Goal: Information Seeking & Learning: Learn about a topic

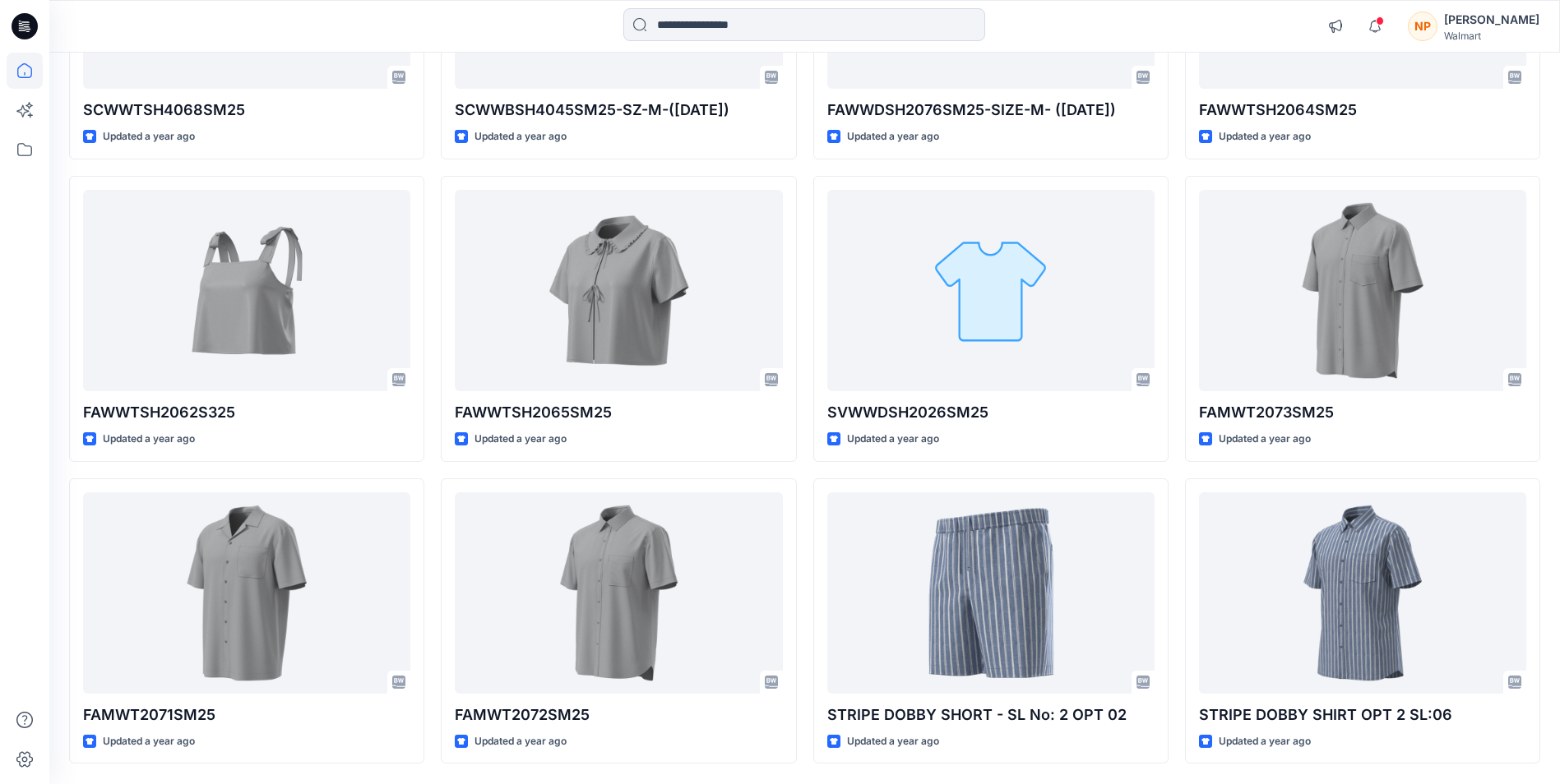
scroll to position [20382, 0]
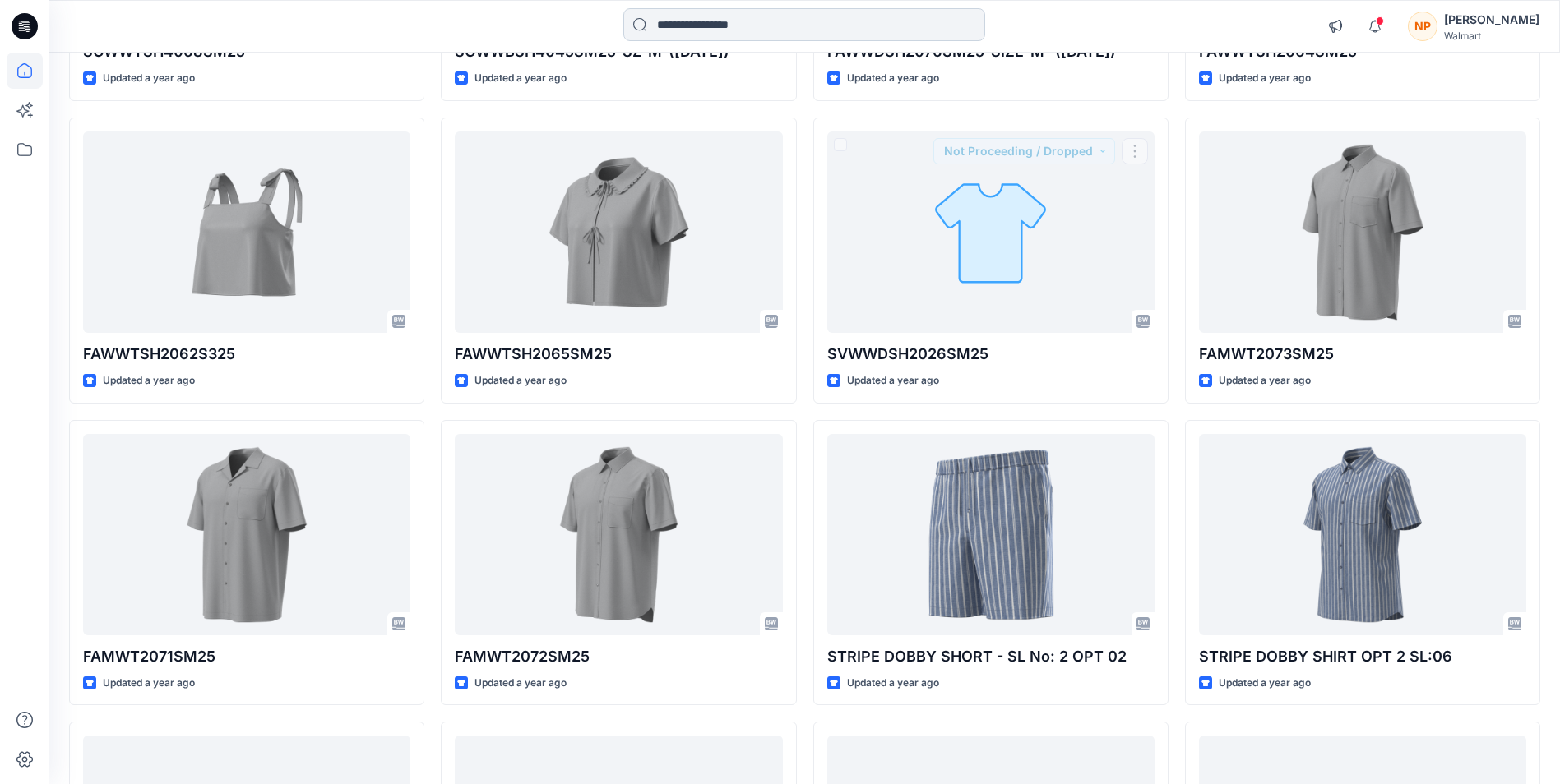
click at [768, 29] on input at bounding box center [804, 24] width 362 height 33
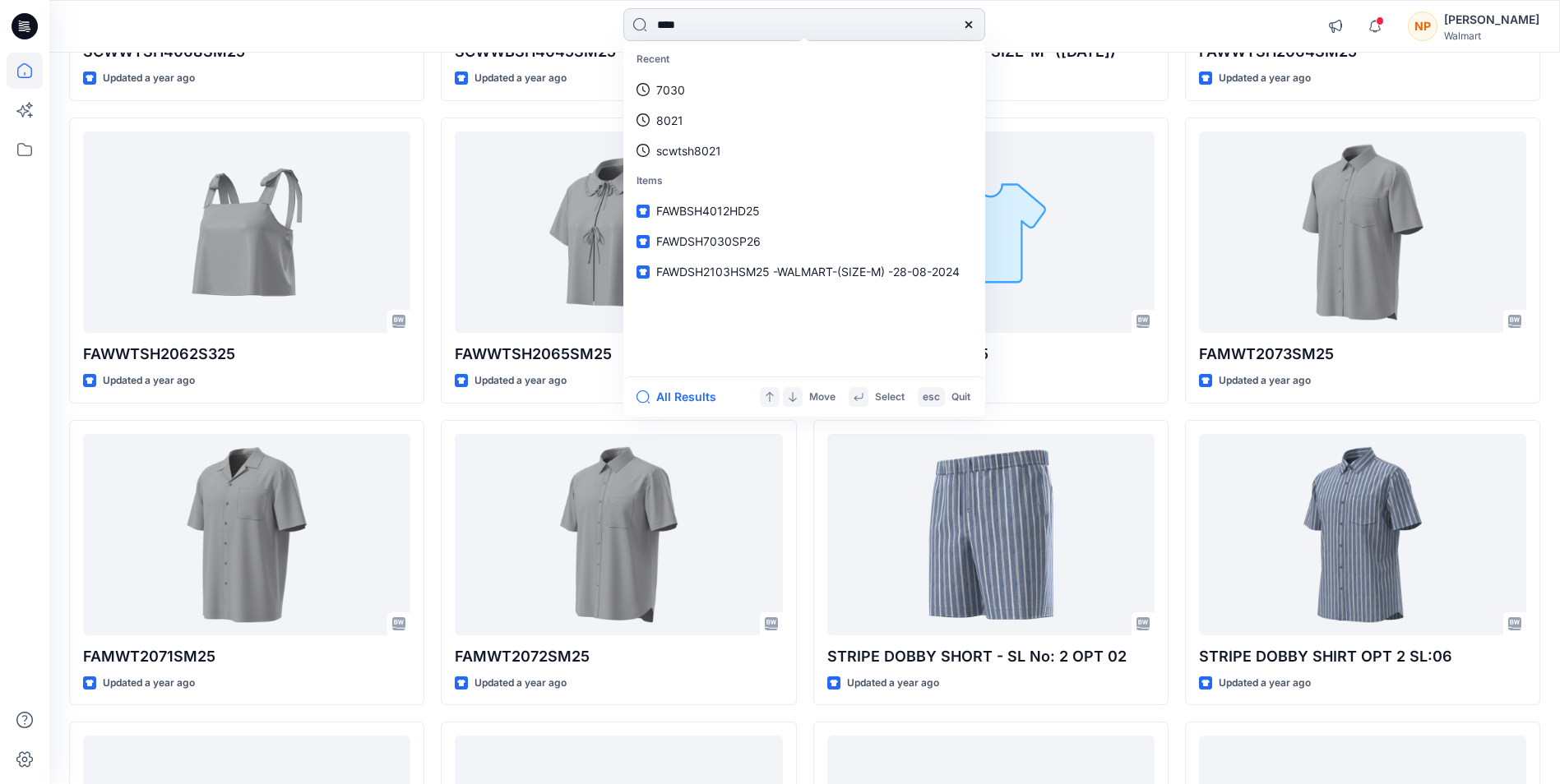
type input "*****"
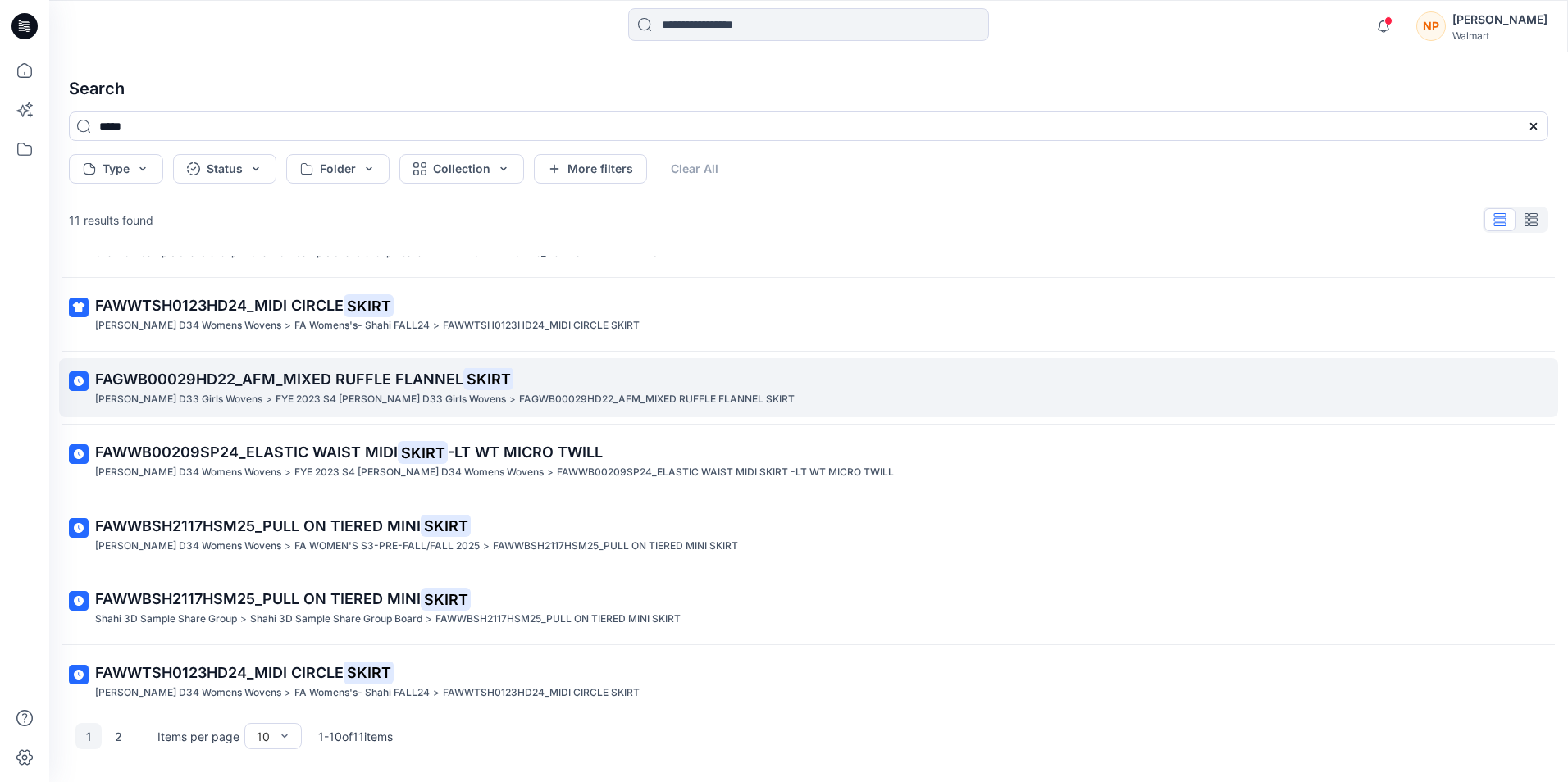
scroll to position [286, 0]
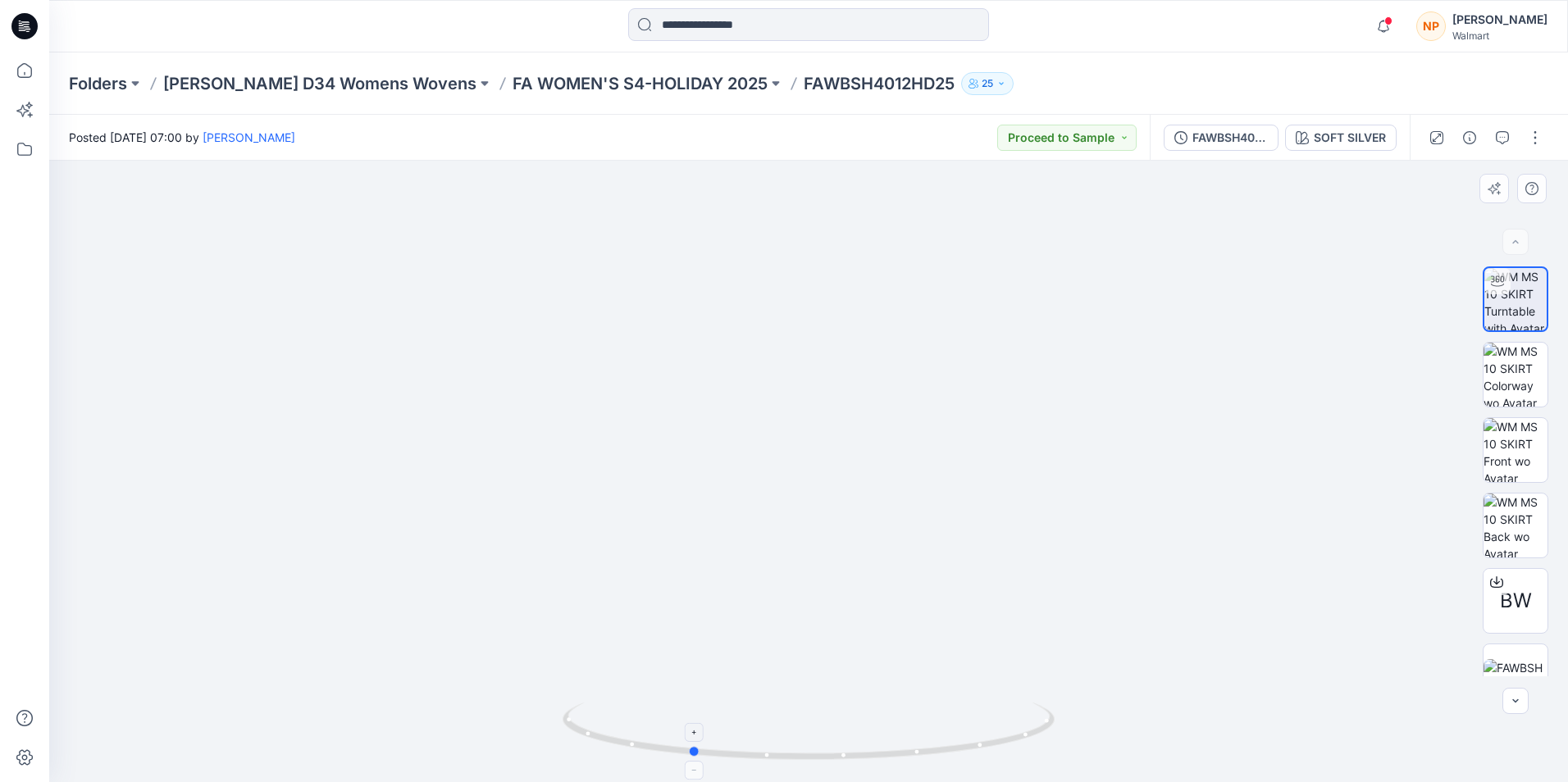
drag, startPoint x: 844, startPoint y: 759, endPoint x: 726, endPoint y: 743, distance: 119.1
click at [726, 743] on icon at bounding box center [810, 734] width 496 height 61
drag, startPoint x: 782, startPoint y: 759, endPoint x: 701, endPoint y: 730, distance: 86.0
click at [701, 730] on icon at bounding box center [810, 734] width 496 height 61
drag, startPoint x: 807, startPoint y: 758, endPoint x: 982, endPoint y: 751, distance: 175.1
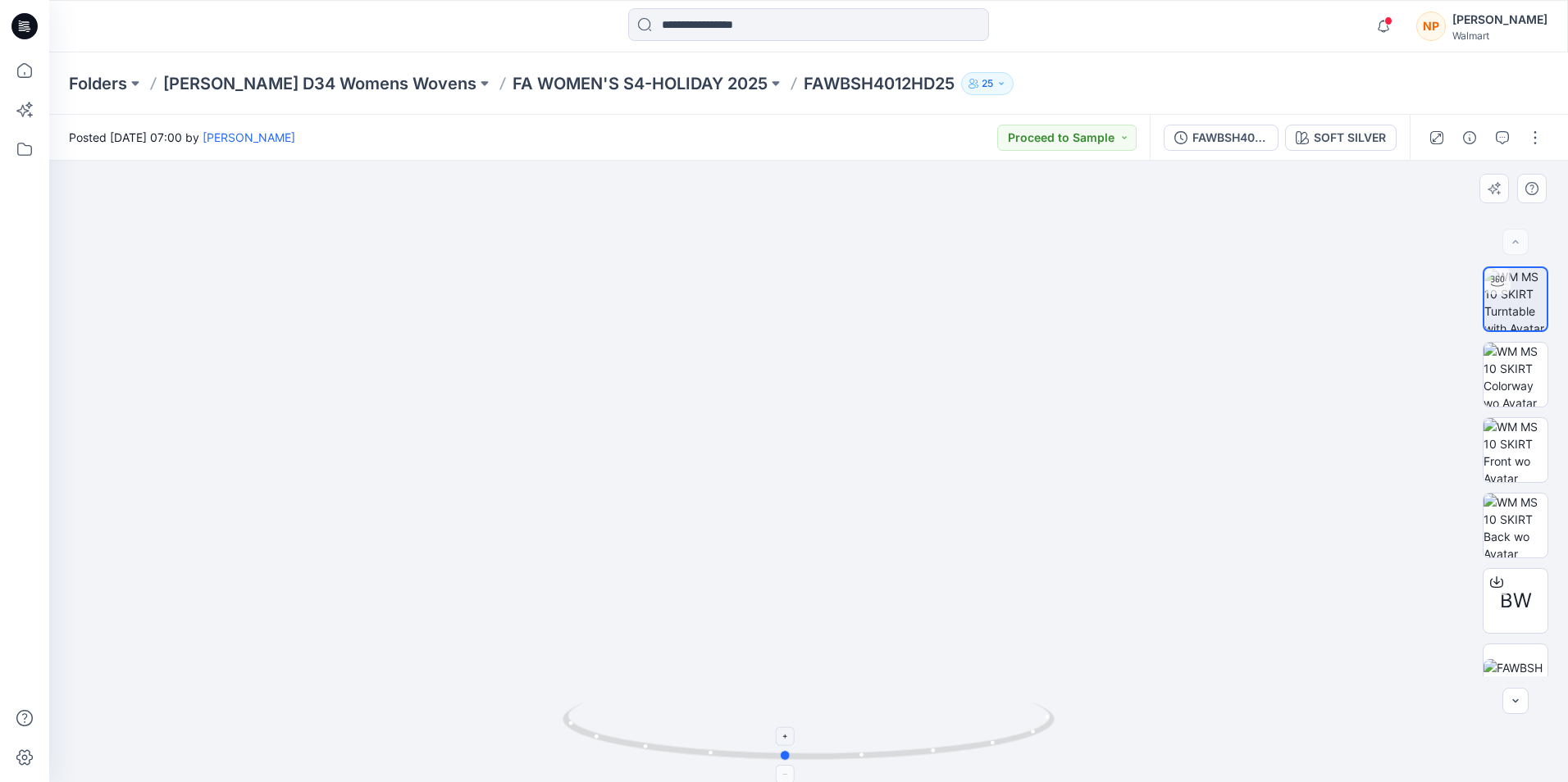
click at [982, 751] on icon at bounding box center [810, 734] width 496 height 61
click at [32, 29] on icon at bounding box center [25, 26] width 26 height 26
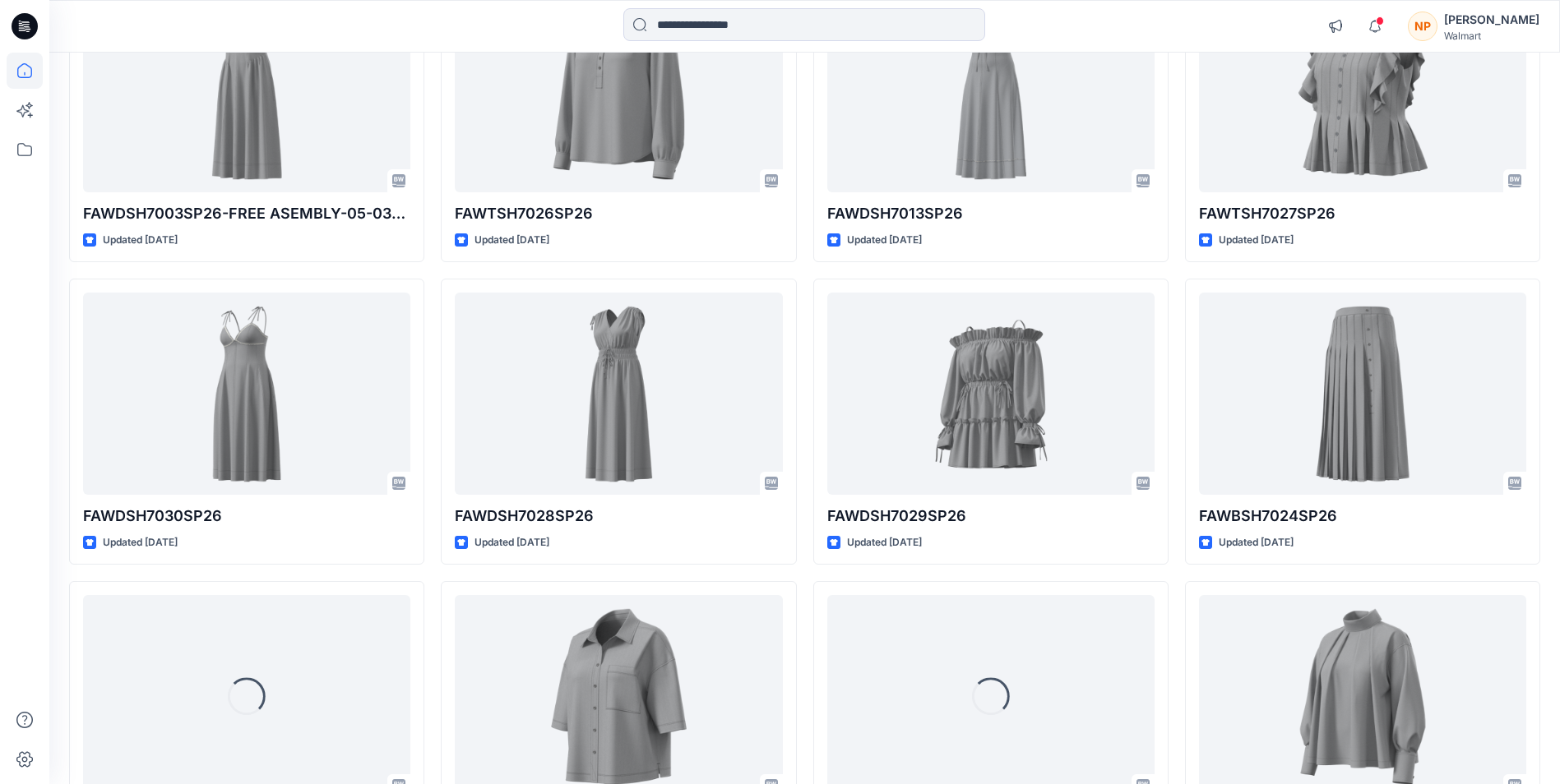
scroll to position [4539, 0]
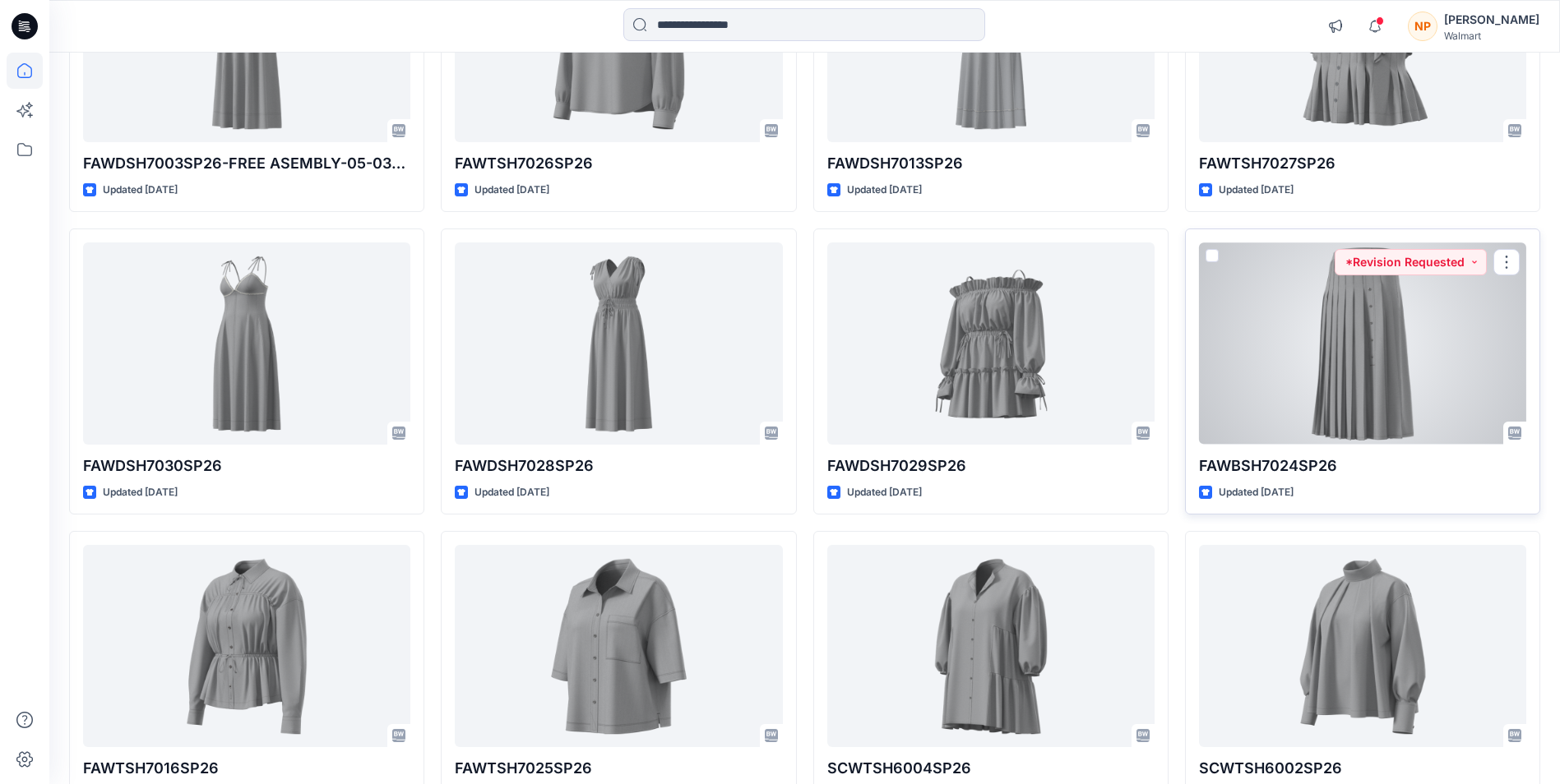
click at [1368, 367] on div at bounding box center [1363, 343] width 327 height 201
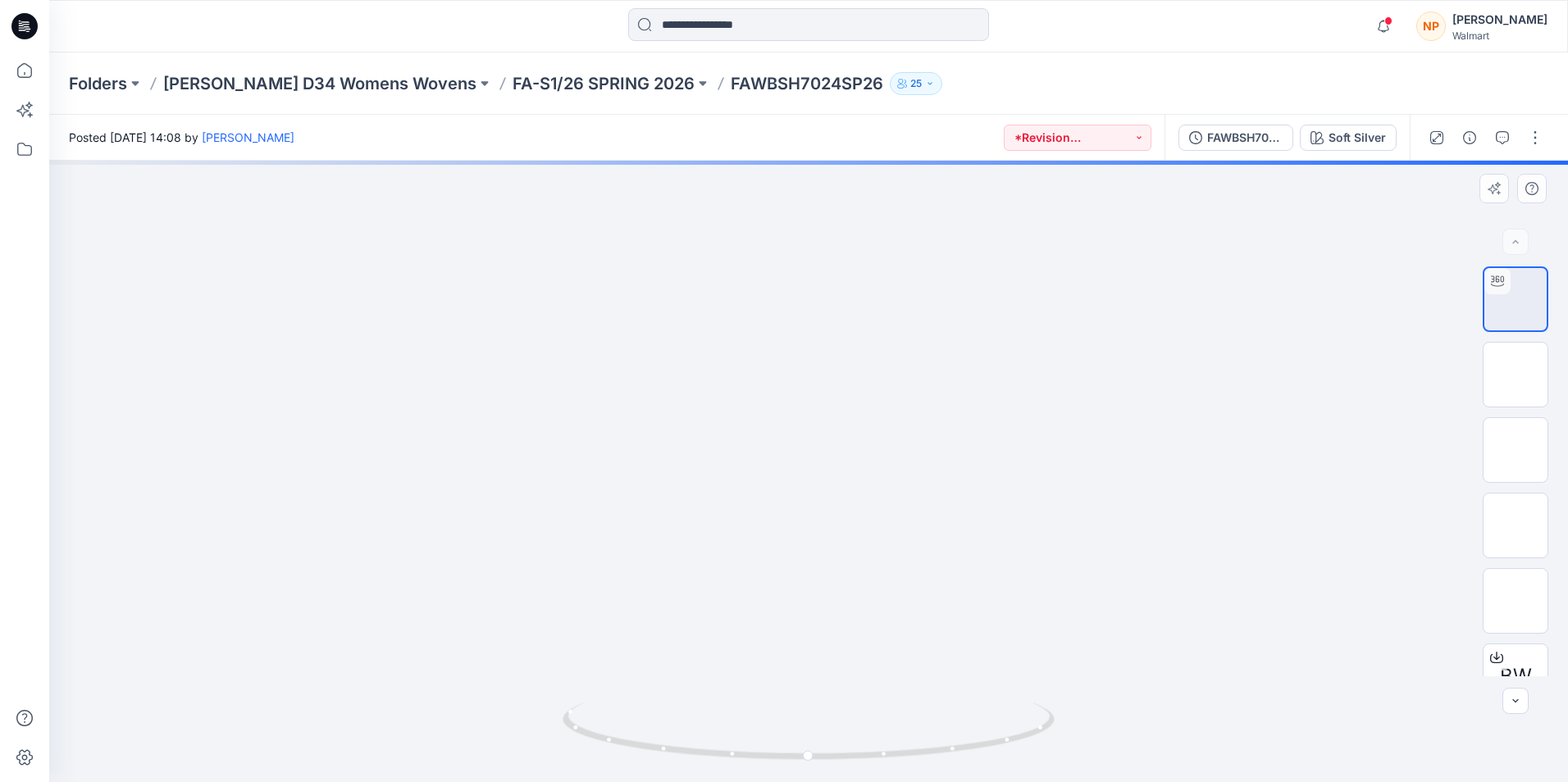
drag, startPoint x: 884, startPoint y: 599, endPoint x: 883, endPoint y: 576, distance: 23.0
drag, startPoint x: 893, startPoint y: 588, endPoint x: 895, endPoint y: 548, distance: 40.0
click at [895, 548] on img at bounding box center [809, 279] width 1241 height 1005
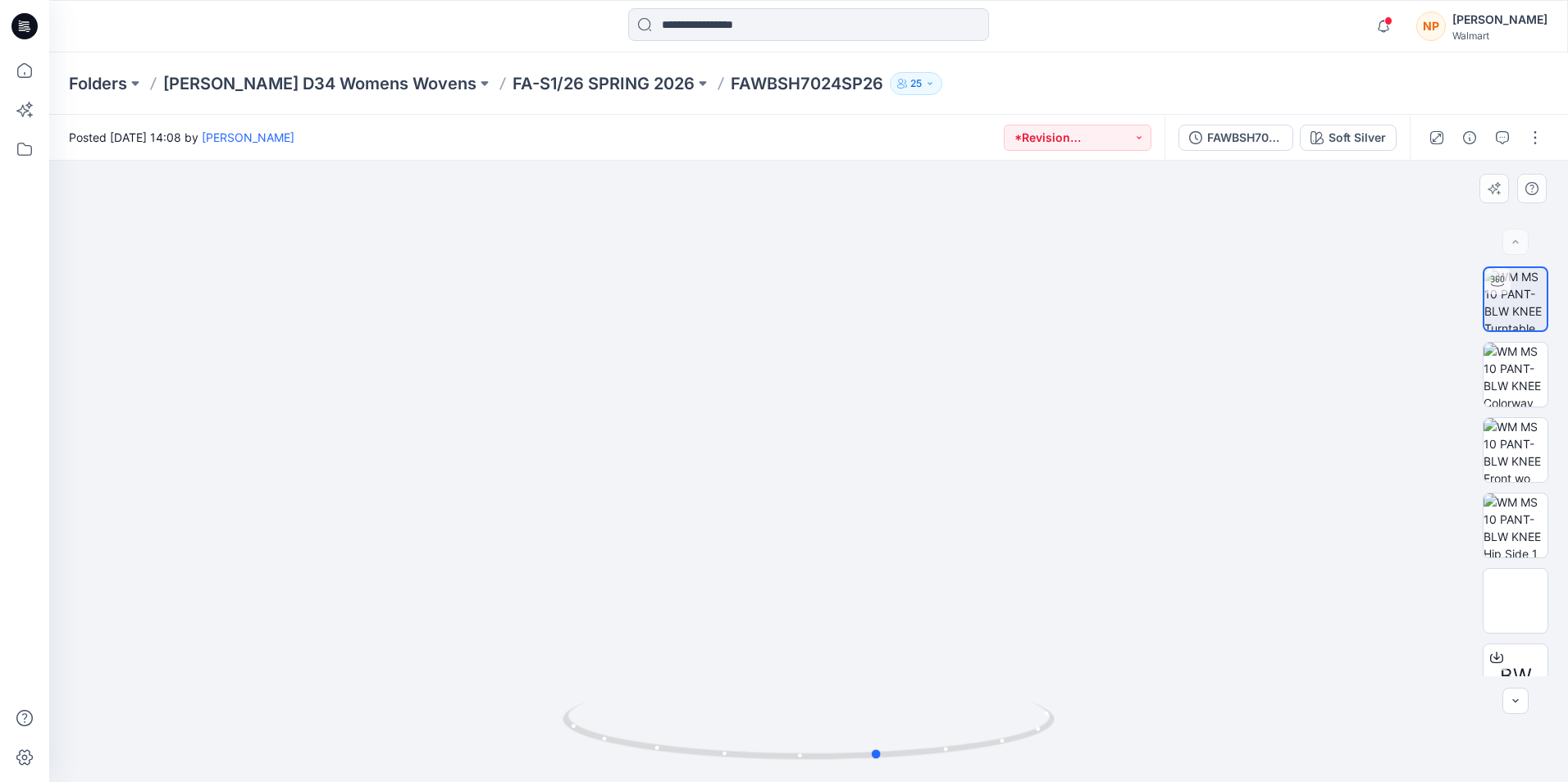
drag, startPoint x: 867, startPoint y: 757, endPoint x: 444, endPoint y: 699, distance: 427.0
click at [444, 699] on div at bounding box center [809, 471] width 1519 height 621
